Goal: Transaction & Acquisition: Purchase product/service

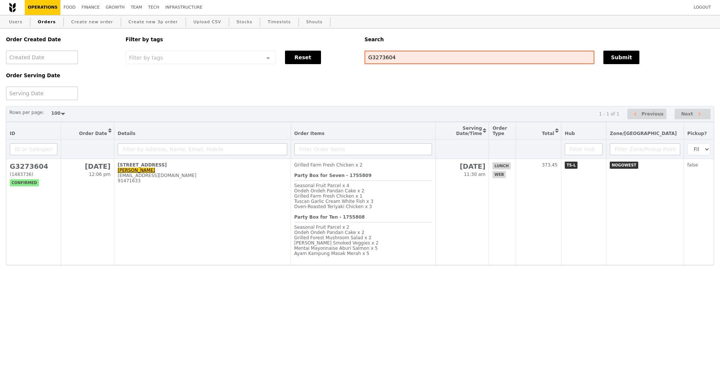
select select "100"
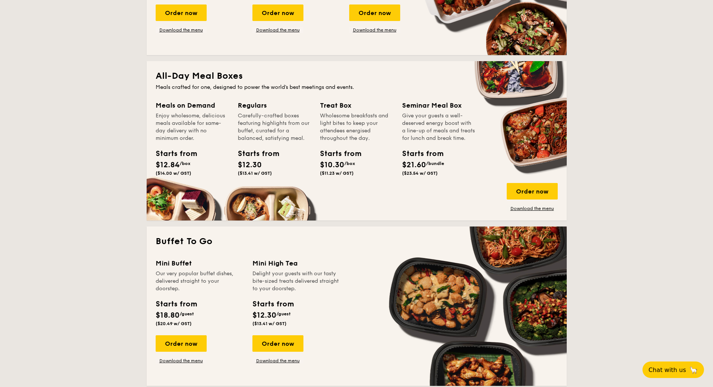
scroll to position [563, 0]
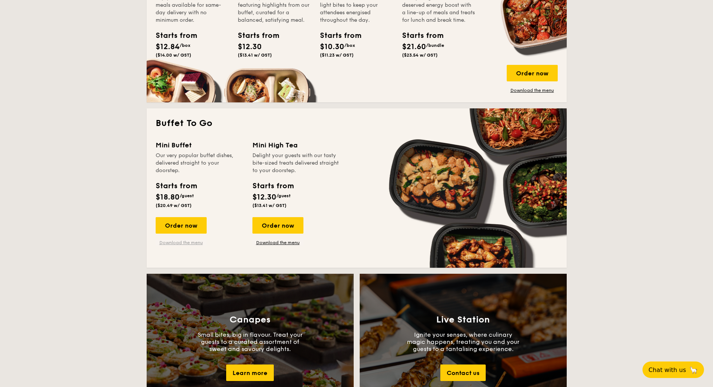
click at [196, 241] on link "Download the menu" at bounding box center [181, 243] width 51 height 6
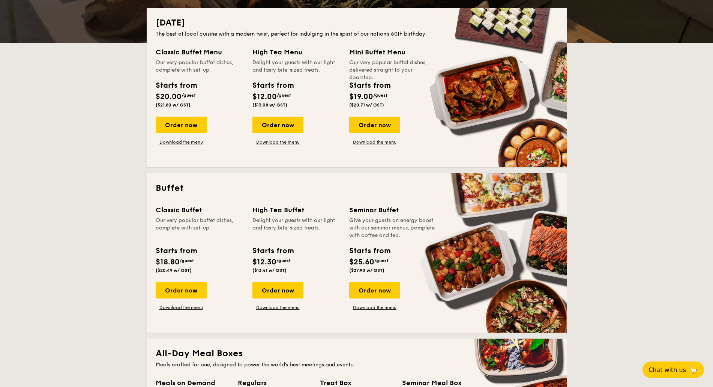
scroll to position [0, 0]
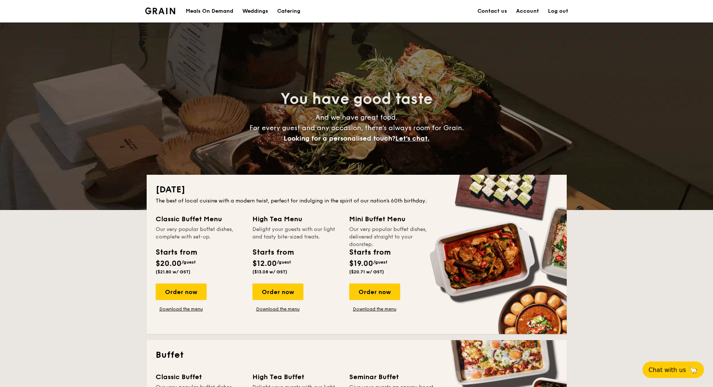
click at [165, 13] on img at bounding box center [160, 11] width 30 height 7
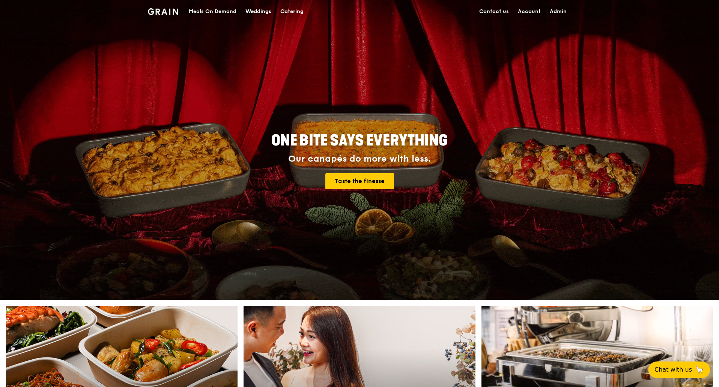
click at [223, 9] on div "Meals On Demand" at bounding box center [213, 11] width 48 height 23
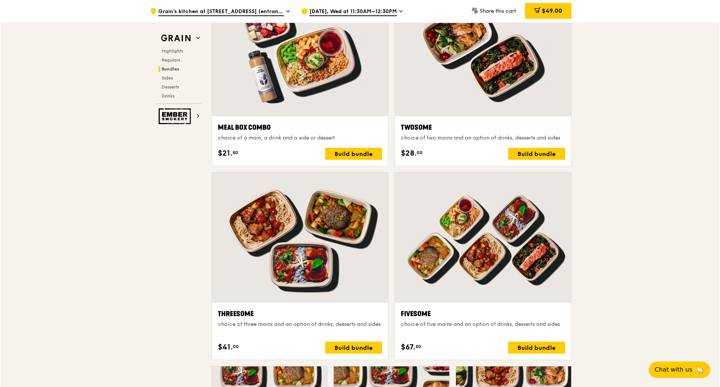
scroll to position [1173, 0]
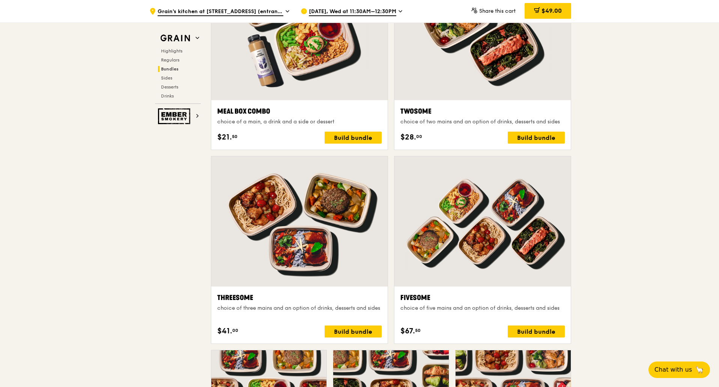
click at [483, 208] on div at bounding box center [482, 221] width 176 height 130
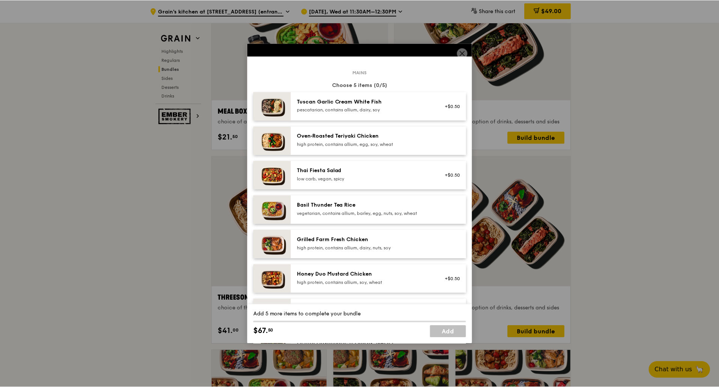
scroll to position [9, 0]
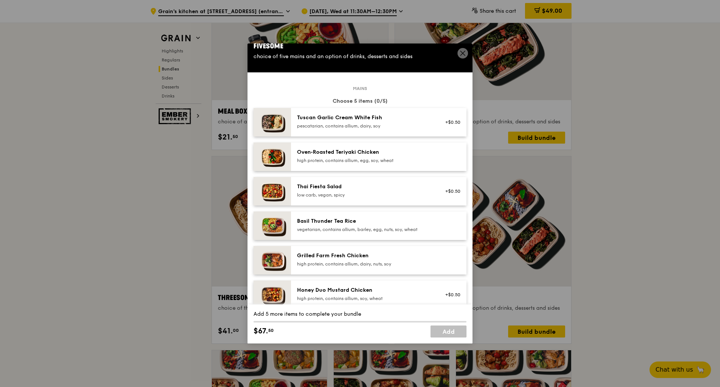
click at [462, 51] on icon at bounding box center [463, 53] width 7 height 7
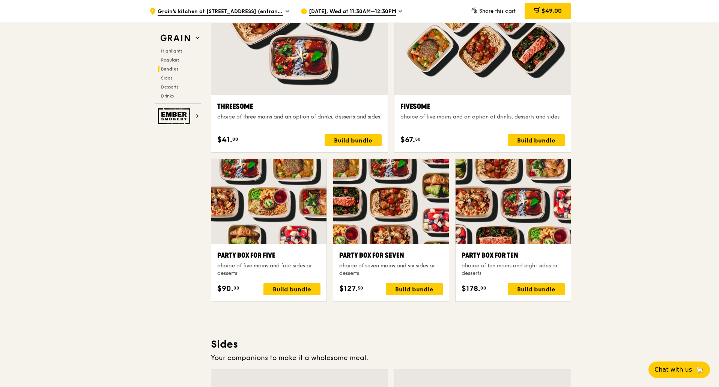
scroll to position [1313, 0]
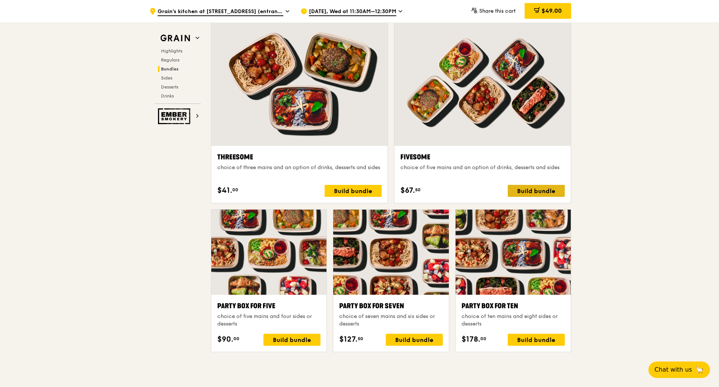
click at [536, 195] on div "Build bundle" at bounding box center [536, 191] width 57 height 12
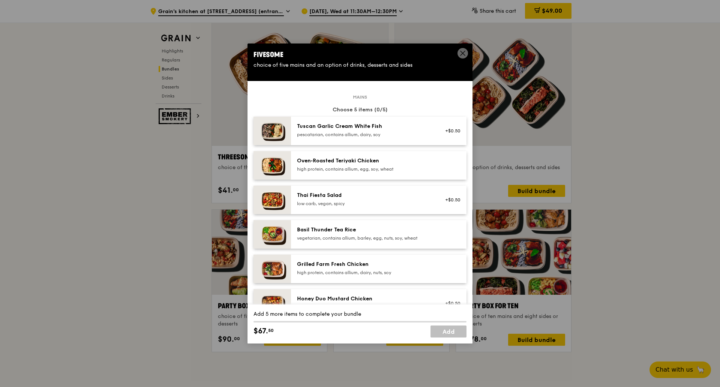
click at [465, 50] on span at bounding box center [463, 53] width 11 height 11
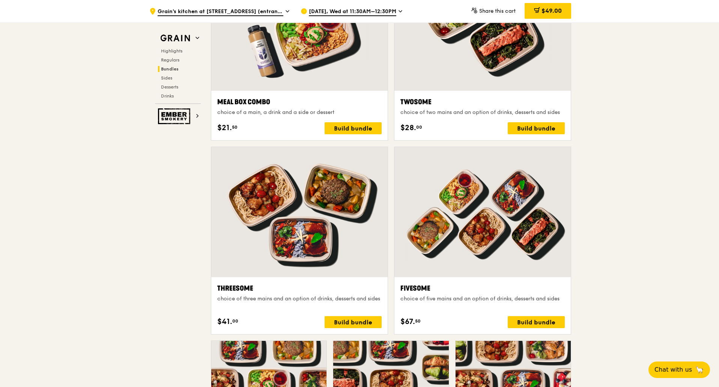
scroll to position [1173, 0]
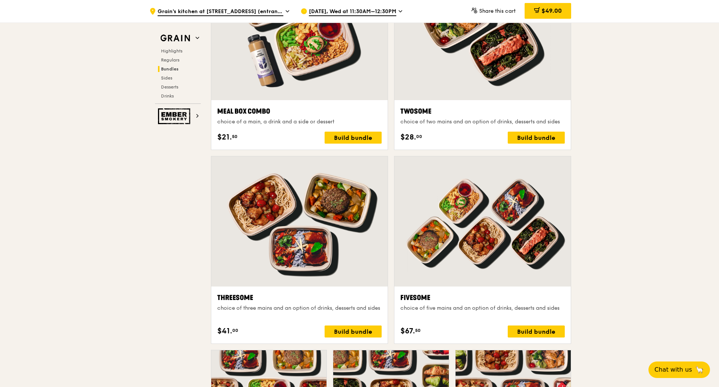
click at [488, 174] on div at bounding box center [482, 221] width 176 height 130
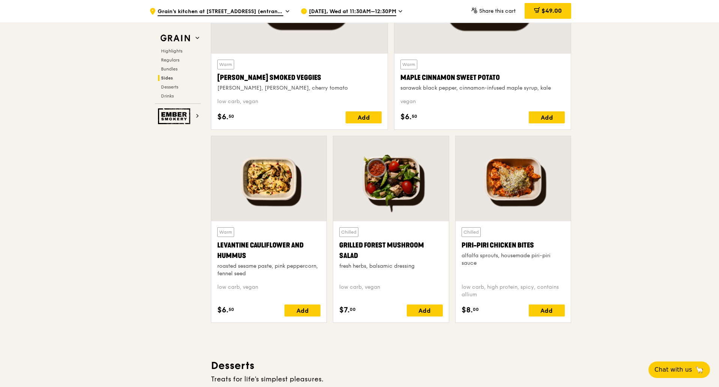
scroll to position [1736, 0]
